Goal: Task Accomplishment & Management: Manage account settings

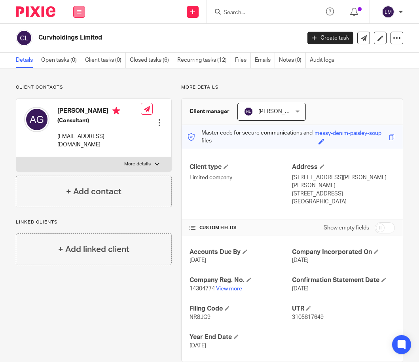
click at [80, 10] on icon at bounding box center [79, 11] width 5 height 5
click at [80, 59] on link "Clients" at bounding box center [77, 60] width 18 height 6
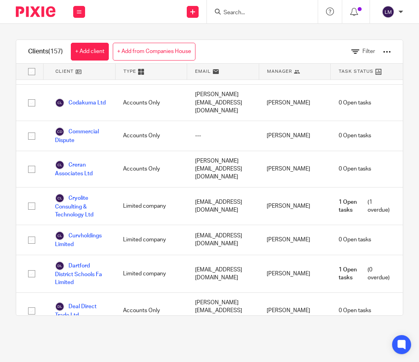
scroll to position [957, 0]
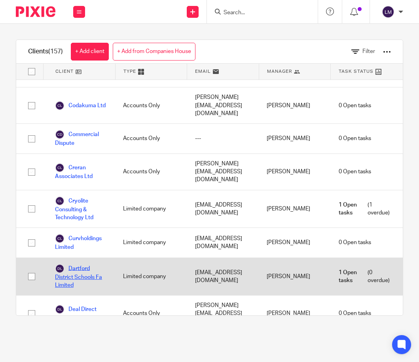
click at [84, 264] on link "Dartford District Schools Fa Limited" at bounding box center [81, 277] width 52 height 26
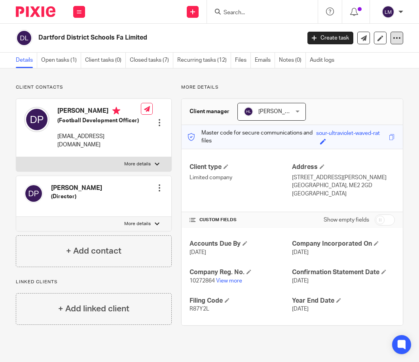
click at [393, 36] on icon at bounding box center [397, 38] width 8 height 8
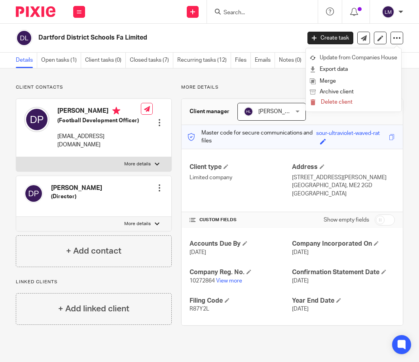
click at [365, 57] on link "Update from Companies House" at bounding box center [353, 57] width 87 height 11
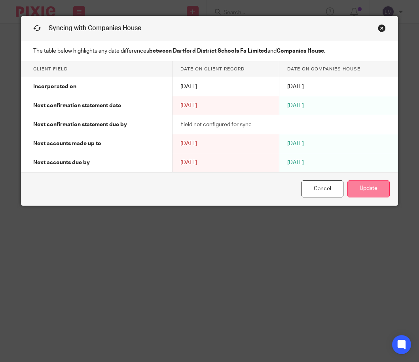
click at [367, 190] on button "Update" at bounding box center [368, 188] width 42 height 17
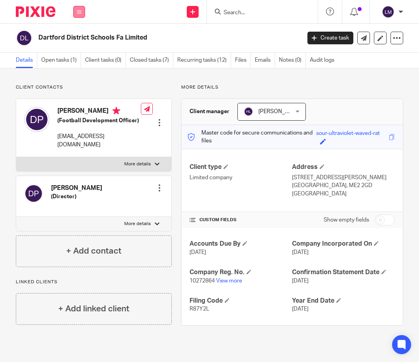
click at [78, 10] on icon at bounding box center [79, 11] width 5 height 5
click at [84, 59] on link "Clients" at bounding box center [77, 60] width 18 height 6
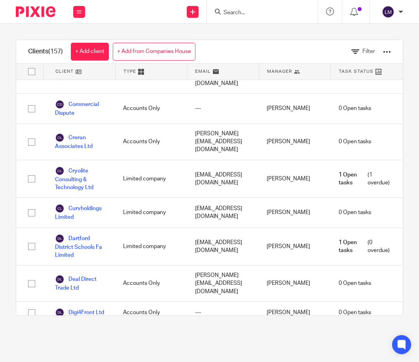
scroll to position [985, 0]
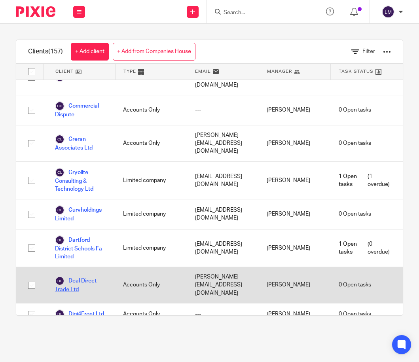
click at [80, 276] on link "Deal Direct Trade Ltd" at bounding box center [81, 284] width 52 height 17
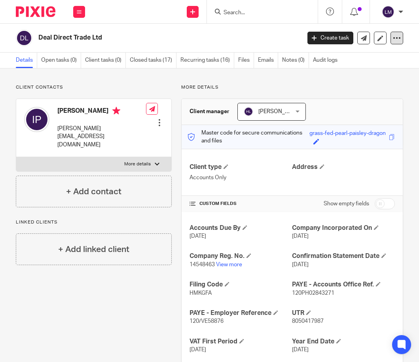
click at [395, 38] on icon at bounding box center [397, 38] width 8 height 8
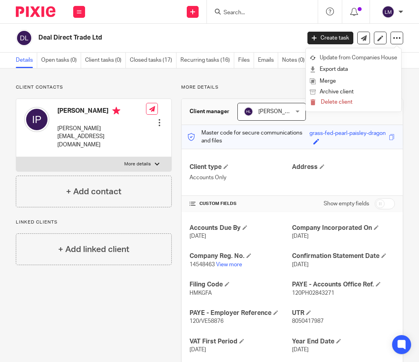
click at [357, 58] on link "Update from Companies House" at bounding box center [353, 57] width 87 height 11
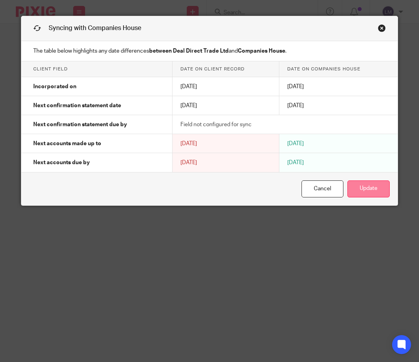
click at [370, 189] on button "Update" at bounding box center [368, 188] width 42 height 17
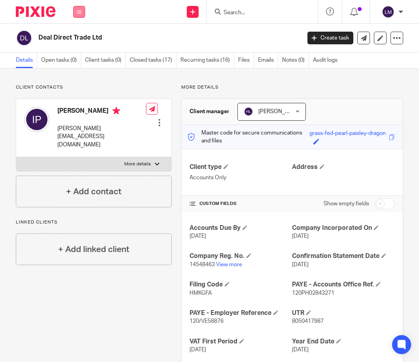
click at [79, 11] on icon at bounding box center [79, 11] width 5 height 5
click at [76, 58] on link "Clients" at bounding box center [77, 60] width 18 height 6
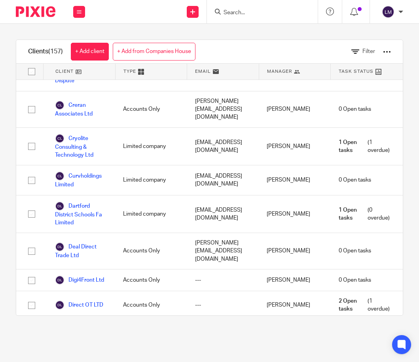
scroll to position [1021, 0]
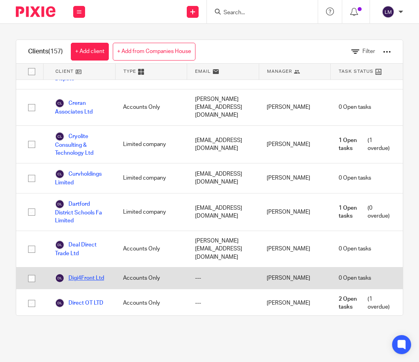
click at [103, 273] on link "Digi4Front Ltd" at bounding box center [79, 277] width 49 height 9
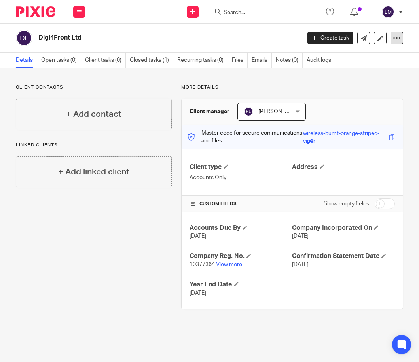
click at [393, 38] on icon at bounding box center [397, 38] width 8 height 8
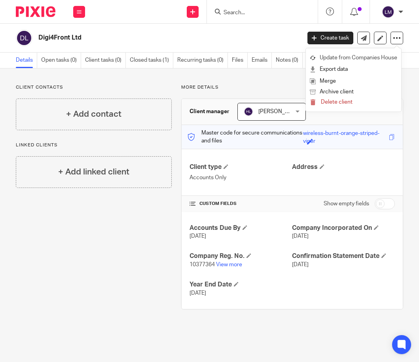
click at [377, 59] on link "Update from Companies House" at bounding box center [353, 57] width 87 height 11
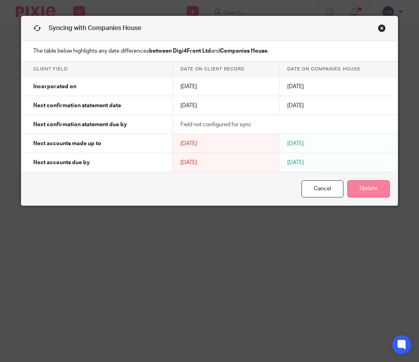
click at [373, 189] on button "Update" at bounding box center [368, 188] width 42 height 17
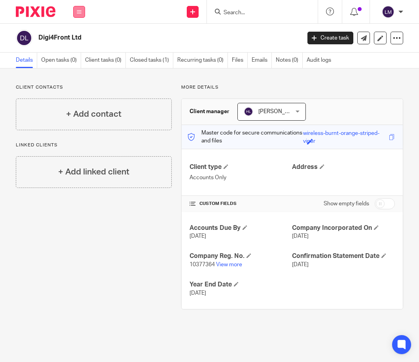
click at [77, 10] on icon at bounding box center [79, 11] width 5 height 5
click at [78, 61] on link "Clients" at bounding box center [77, 60] width 18 height 6
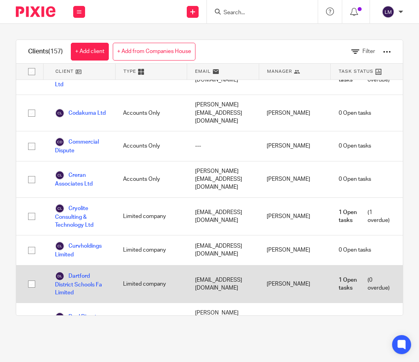
scroll to position [949, 0]
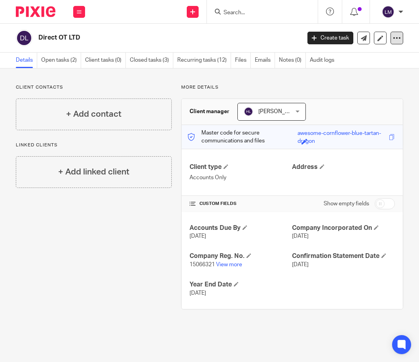
click at [397, 38] on icon at bounding box center [397, 38] width 8 height 8
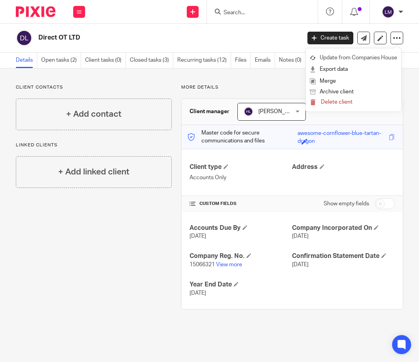
click at [377, 57] on link "Update from Companies House" at bounding box center [353, 57] width 87 height 11
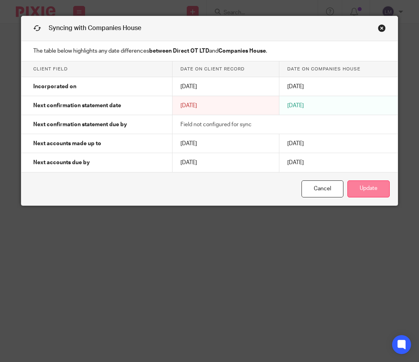
click at [363, 189] on button "Update" at bounding box center [368, 188] width 42 height 17
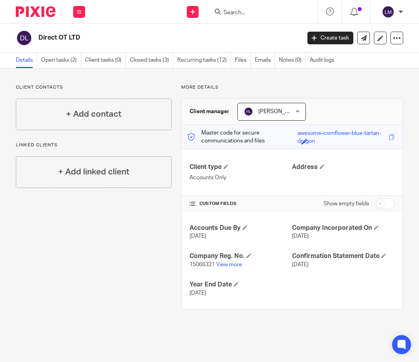
click at [171, 12] on div "Send new email Create task Add client Get Support Contact Support Help Document…" at bounding box center [256, 11] width 326 height 23
click at [79, 11] on icon at bounding box center [79, 11] width 5 height 5
click at [79, 70] on link "Team" at bounding box center [74, 72] width 13 height 6
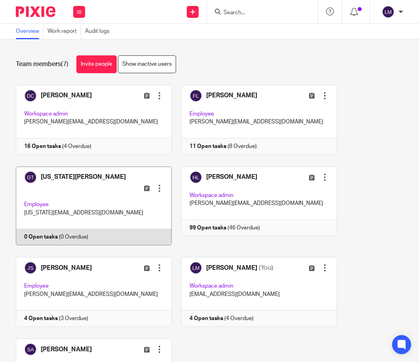
click at [64, 195] on link at bounding box center [89, 205] width 165 height 79
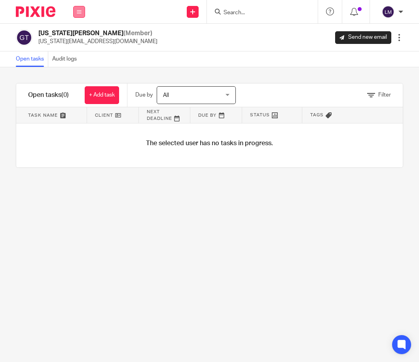
click at [76, 13] on button at bounding box center [79, 12] width 12 height 12
click at [77, 72] on link "Team" at bounding box center [75, 72] width 14 height 6
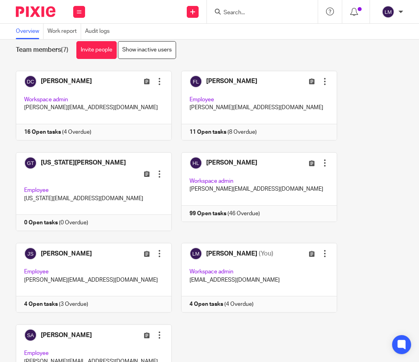
scroll to position [13, 0]
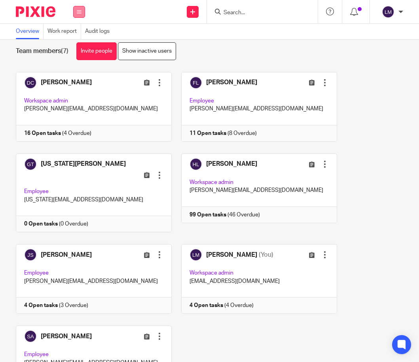
click at [77, 11] on icon at bounding box center [79, 11] width 5 height 5
click at [81, 58] on link "Clients" at bounding box center [76, 60] width 17 height 6
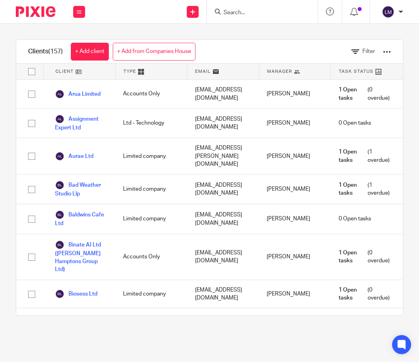
scroll to position [312, 0]
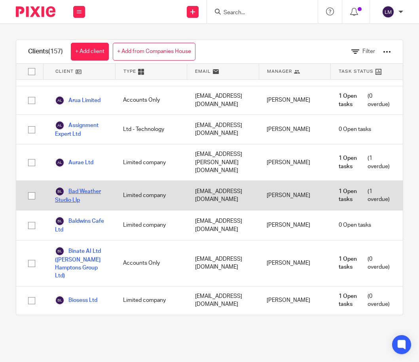
click at [92, 187] on link "Bad Weather Studio Llp" at bounding box center [81, 195] width 52 height 17
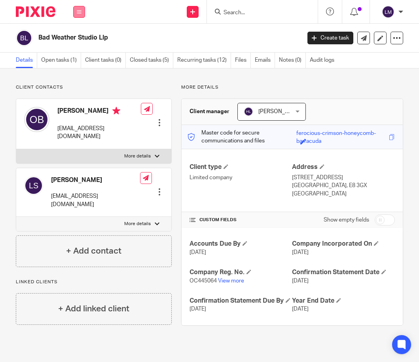
click at [77, 12] on icon at bounding box center [79, 11] width 5 height 5
click at [79, 70] on link "Team" at bounding box center [74, 72] width 13 height 6
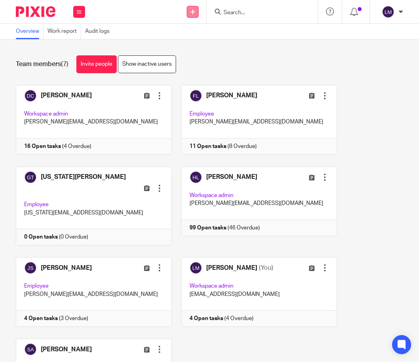
click at [192, 11] on icon at bounding box center [192, 11] width 5 height 5
click at [229, 53] on div "Team members (7) Invite people Show inactive users Invite team members Add invi…" at bounding box center [209, 201] width 419 height 322
click at [92, 64] on link "Invite people" at bounding box center [96, 64] width 40 height 18
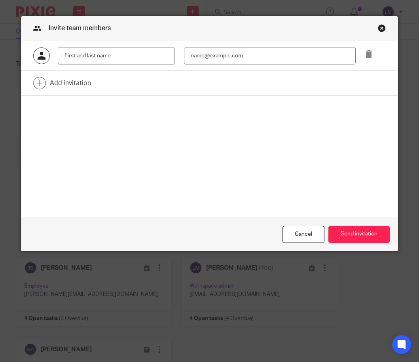
click at [384, 26] on div "Close this dialog window" at bounding box center [382, 28] width 8 height 8
